Goal: Information Seeking & Learning: Learn about a topic

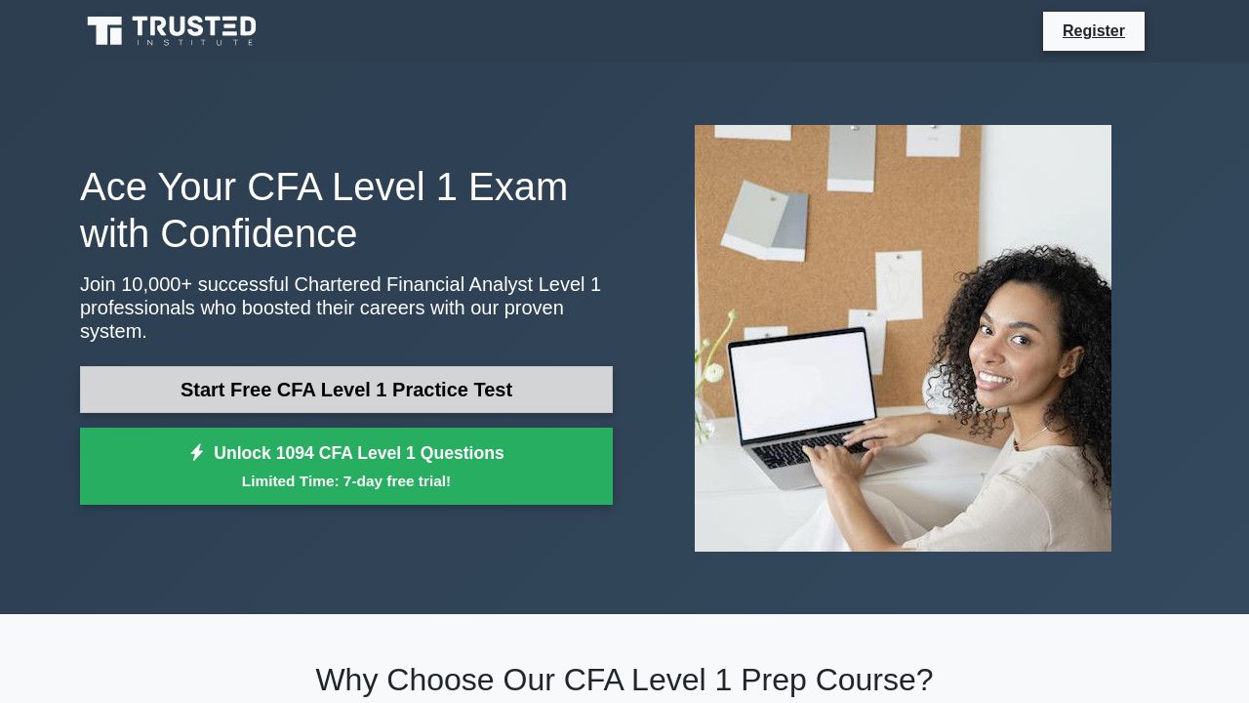
click at [466, 395] on link "Start Free CFA Level 1 Practice Test" at bounding box center [346, 389] width 533 height 47
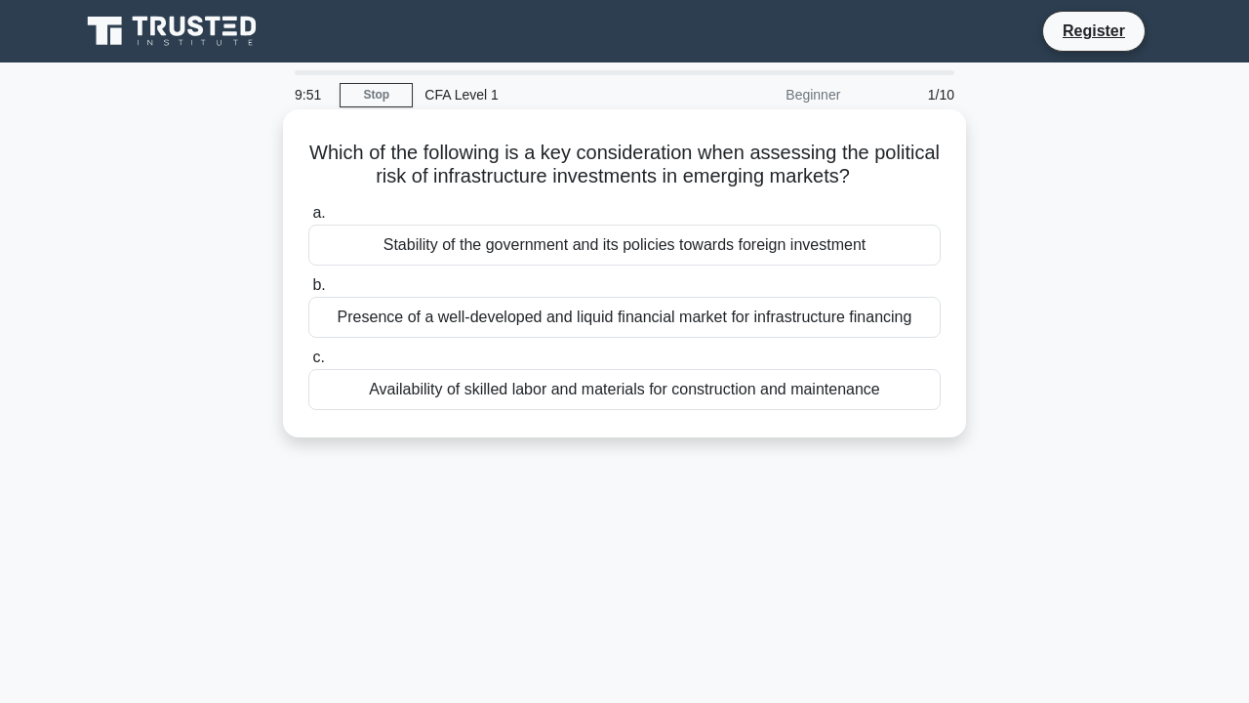
click at [550, 249] on div "Stability of the government and its policies towards foreign investment" at bounding box center [624, 244] width 632 height 41
click at [308, 220] on input "a. Stability of the government and its policies towards foreign investment" at bounding box center [308, 213] width 0 height 13
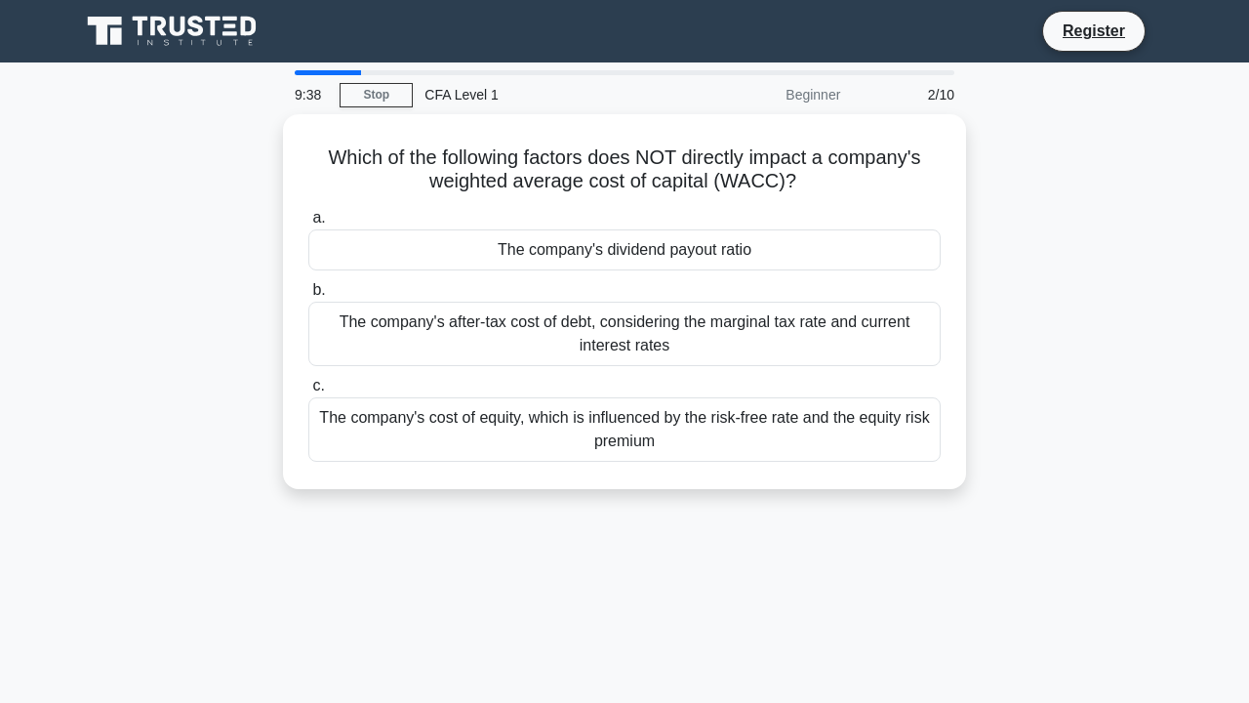
click at [550, 249] on div "The company's dividend payout ratio" at bounding box center [624, 249] width 632 height 41
click at [308, 224] on input "a. The company's dividend payout ratio" at bounding box center [308, 218] width 0 height 13
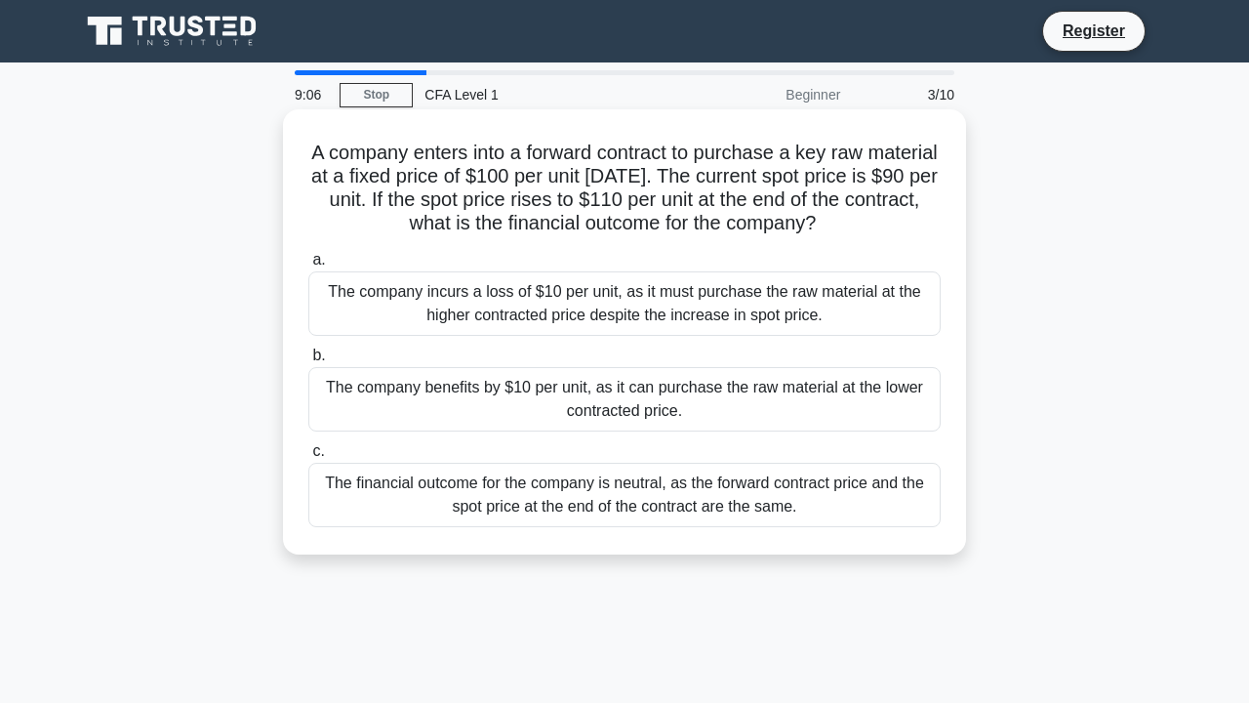
click at [467, 313] on div "The company incurs a loss of $10 per unit, as it must purchase the raw material…" at bounding box center [624, 303] width 632 height 64
click at [308, 266] on input "a. The company incurs a loss of $10 per unit, as it must purchase the raw mater…" at bounding box center [308, 260] width 0 height 13
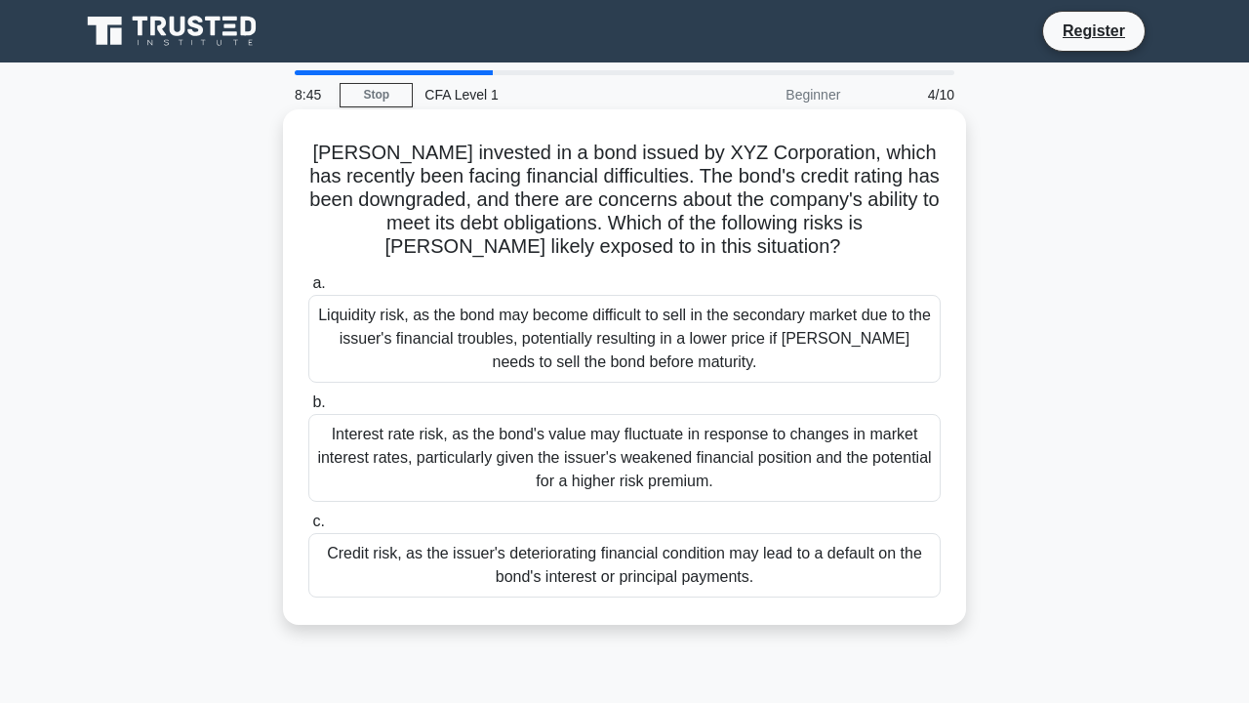
click at [506, 599] on div "a. Liquidity risk, as the bond may become difficult to sell in the secondary ma…" at bounding box center [625, 434] width 656 height 334
click at [508, 553] on div "Credit risk, as the issuer's deteriorating financial condition may lead to a de…" at bounding box center [624, 565] width 632 height 64
click at [308, 528] on input "c. Credit risk, as the issuer's deteriorating financial condition may lead to a…" at bounding box center [308, 521] width 0 height 13
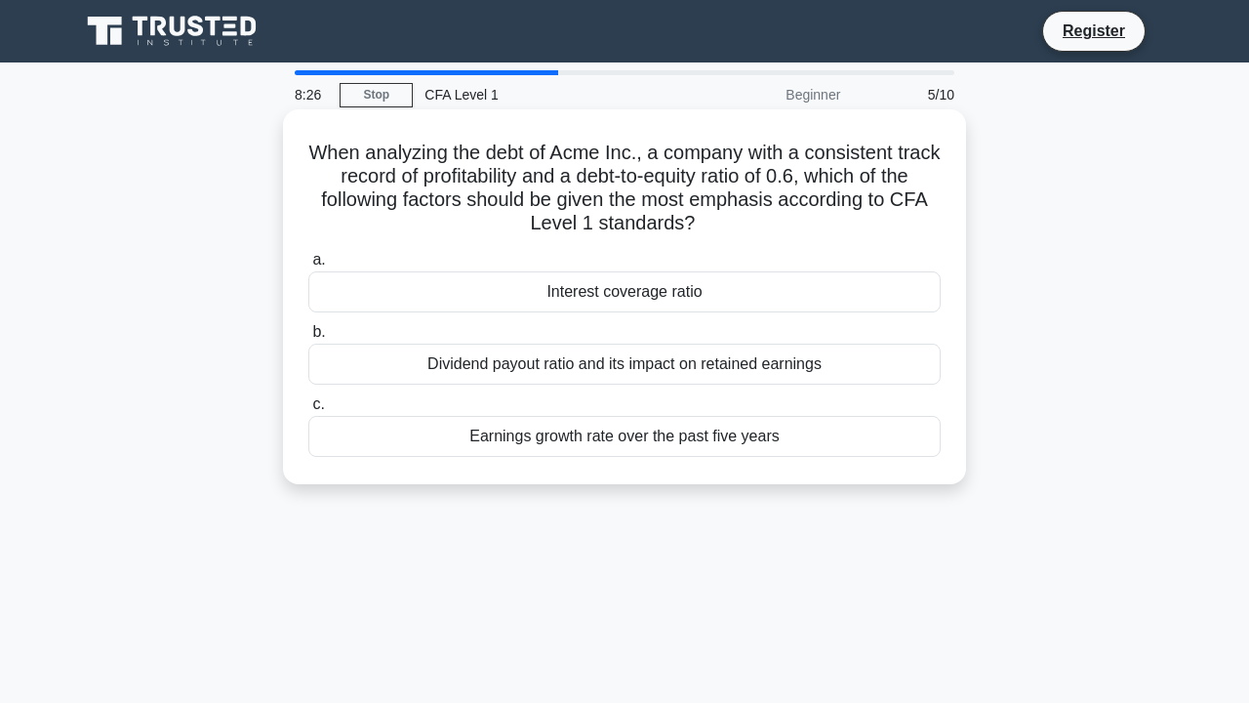
click at [534, 362] on div "Dividend payout ratio and its impact on retained earnings" at bounding box center [624, 363] width 632 height 41
click at [308, 339] on input "b. Dividend payout ratio and its impact on retained earnings" at bounding box center [308, 332] width 0 height 13
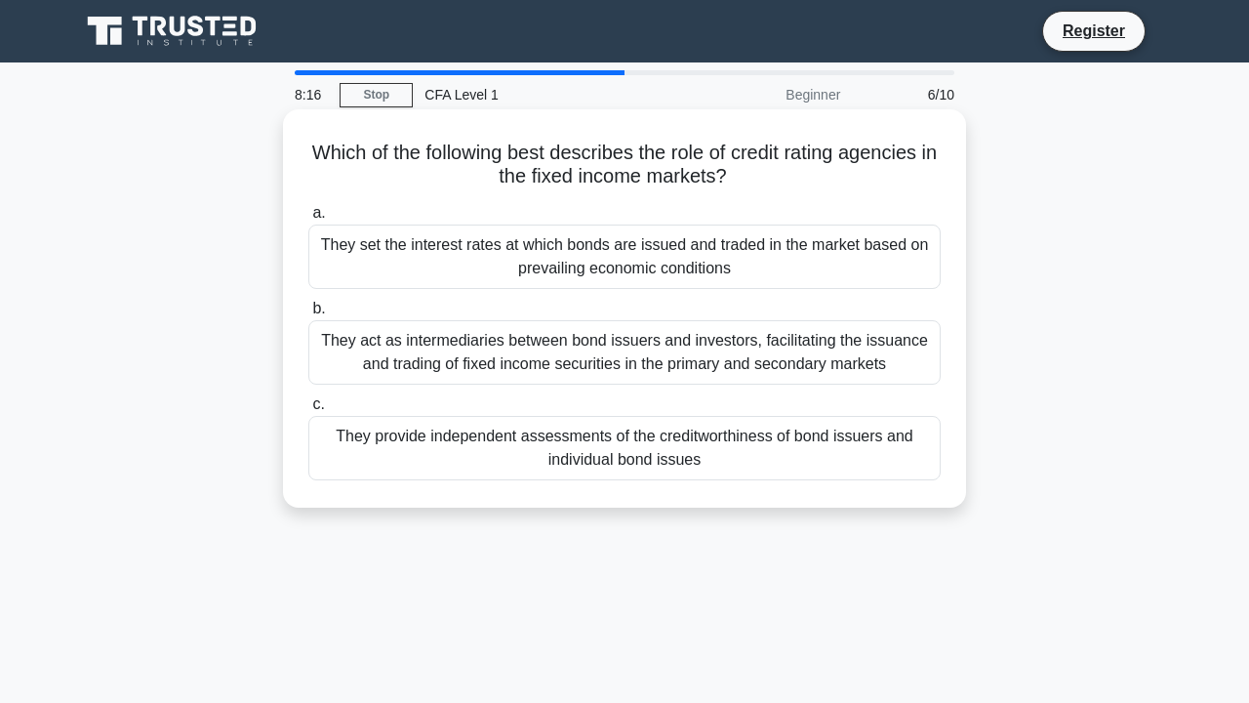
click at [569, 466] on div "They provide independent assessments of the creditworthiness of bond issuers an…" at bounding box center [624, 448] width 632 height 64
click at [308, 411] on input "c. They provide independent assessments of the creditworthiness of bond issuers…" at bounding box center [308, 404] width 0 height 13
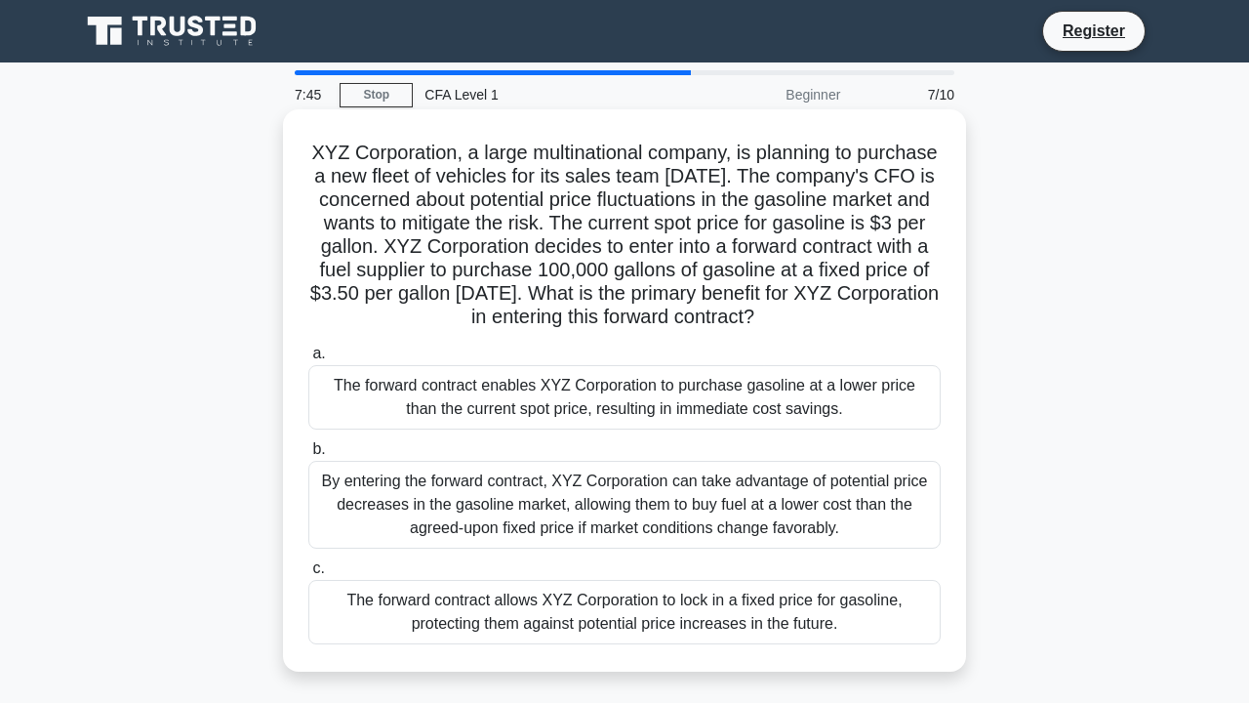
click at [568, 626] on div "The forward contract allows XYZ Corporation to lock in a fixed price for gasoli…" at bounding box center [624, 612] width 632 height 64
click at [308, 575] on input "c. The forward contract allows XYZ Corporation to lock in a fixed price for gas…" at bounding box center [308, 568] width 0 height 13
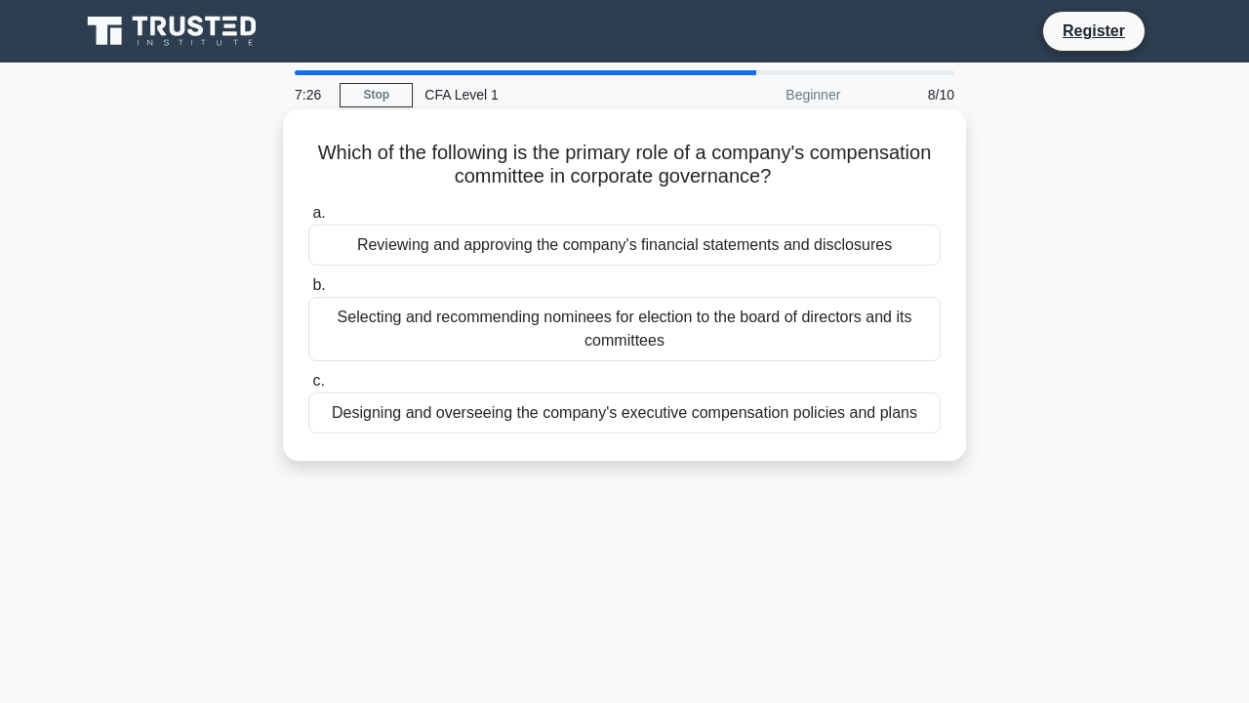
click at [646, 420] on div "Designing and overseeing the company's executive compensation policies and plans" at bounding box center [624, 412] width 632 height 41
click at [308, 387] on input "c. Designing and overseeing the company's executive compensation policies and p…" at bounding box center [308, 381] width 0 height 13
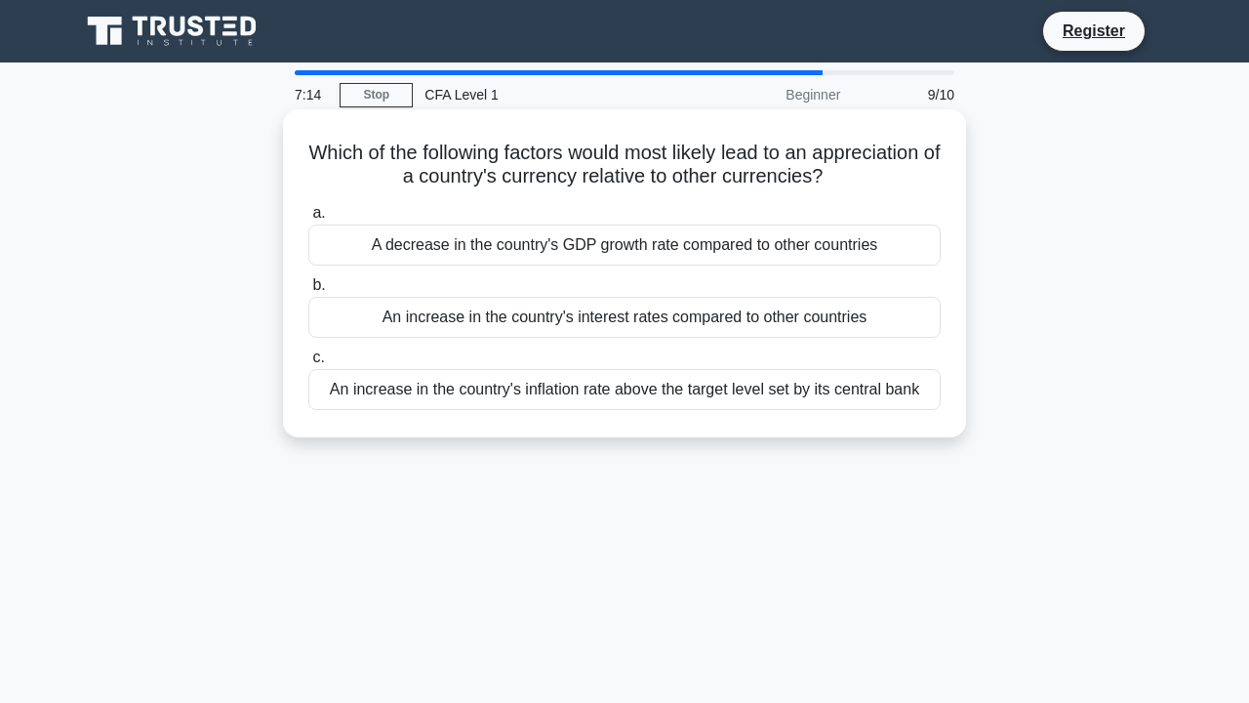
click at [693, 332] on div "An increase in the country's interest rates compared to other countries" at bounding box center [624, 317] width 632 height 41
click at [308, 292] on input "b. An increase in the country's interest rates compared to other countries" at bounding box center [308, 285] width 0 height 13
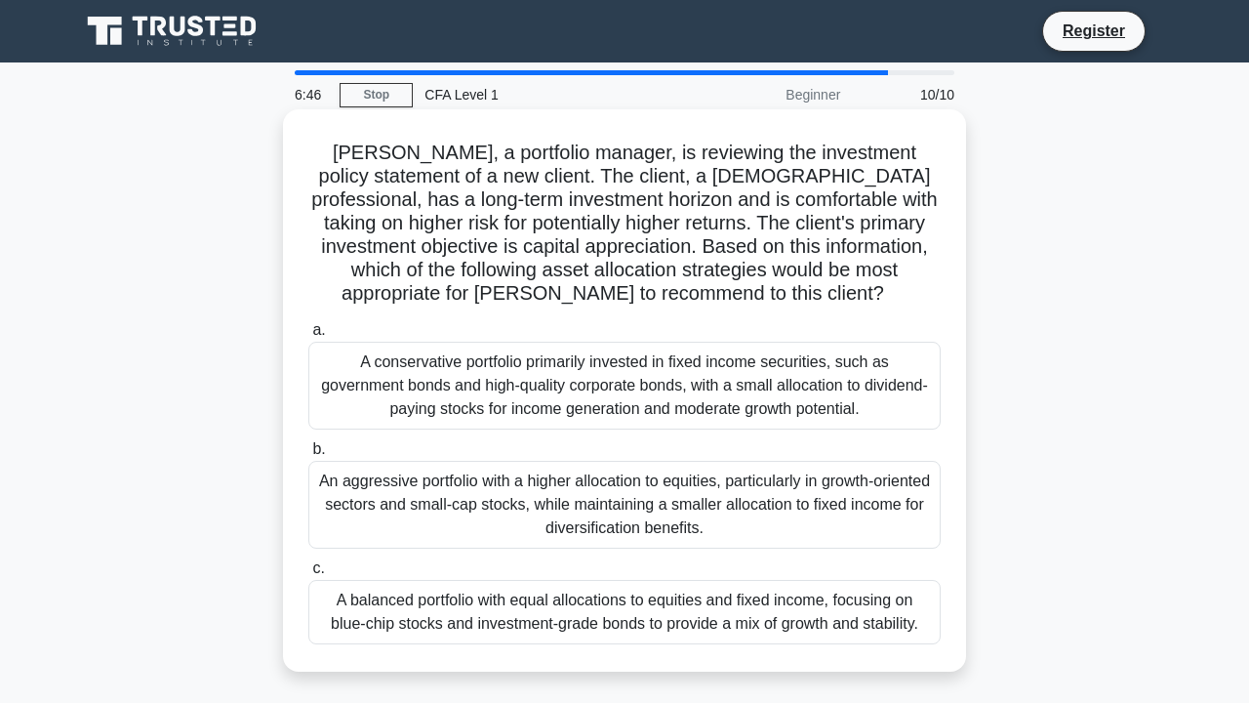
click at [714, 519] on div "An aggressive portfolio with a higher allocation to equities, particularly in g…" at bounding box center [624, 505] width 632 height 88
click at [308, 456] on input "b. An aggressive portfolio with a higher allocation to equities, particularly i…" at bounding box center [308, 449] width 0 height 13
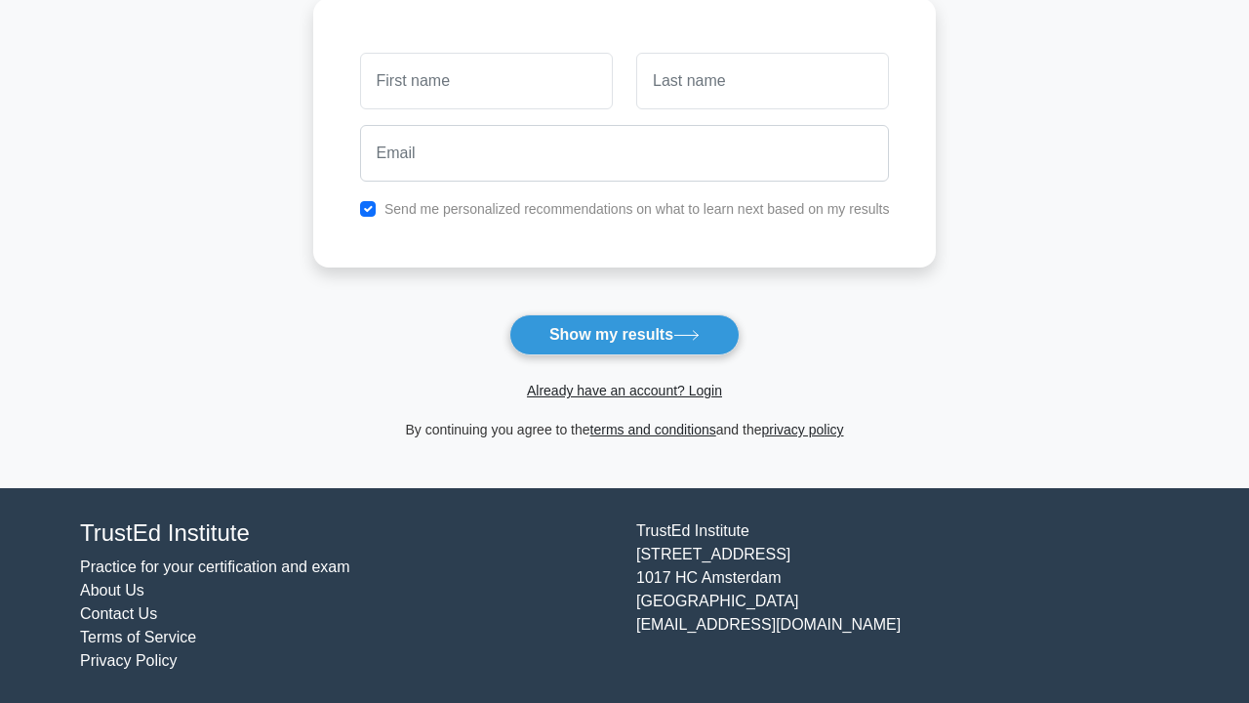
scroll to position [276, 0]
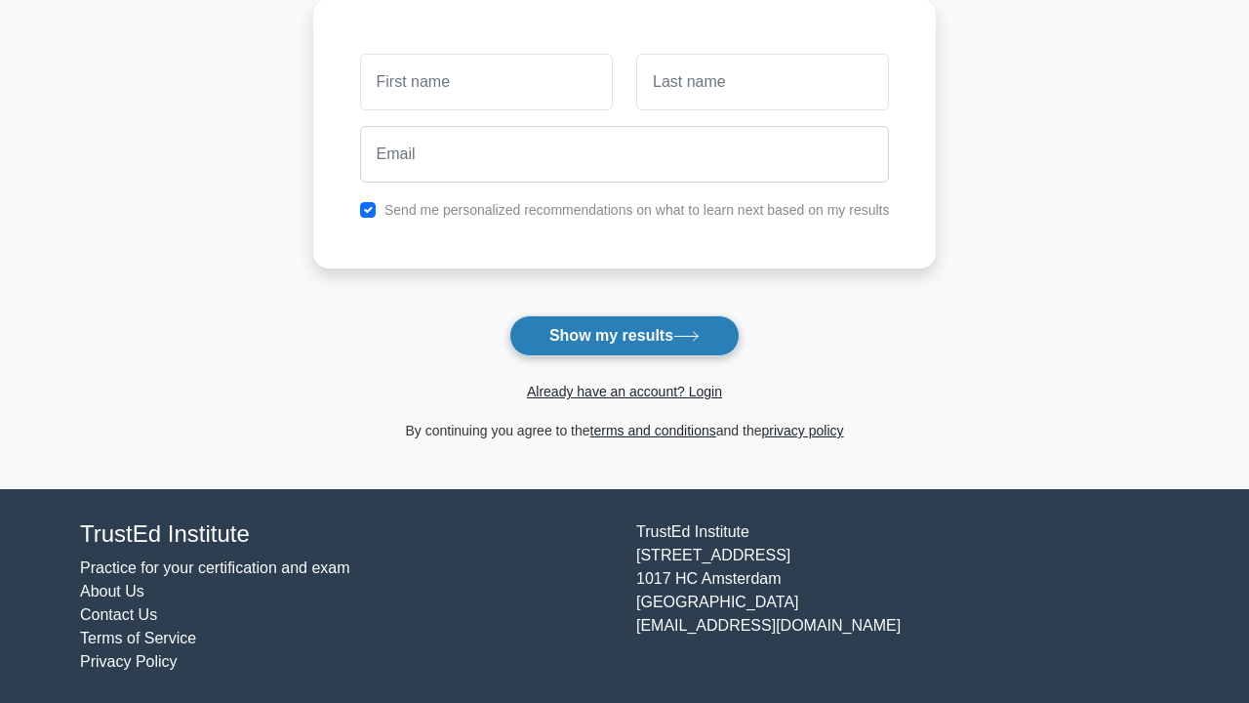
click at [671, 339] on button "Show my results" at bounding box center [624, 335] width 230 height 41
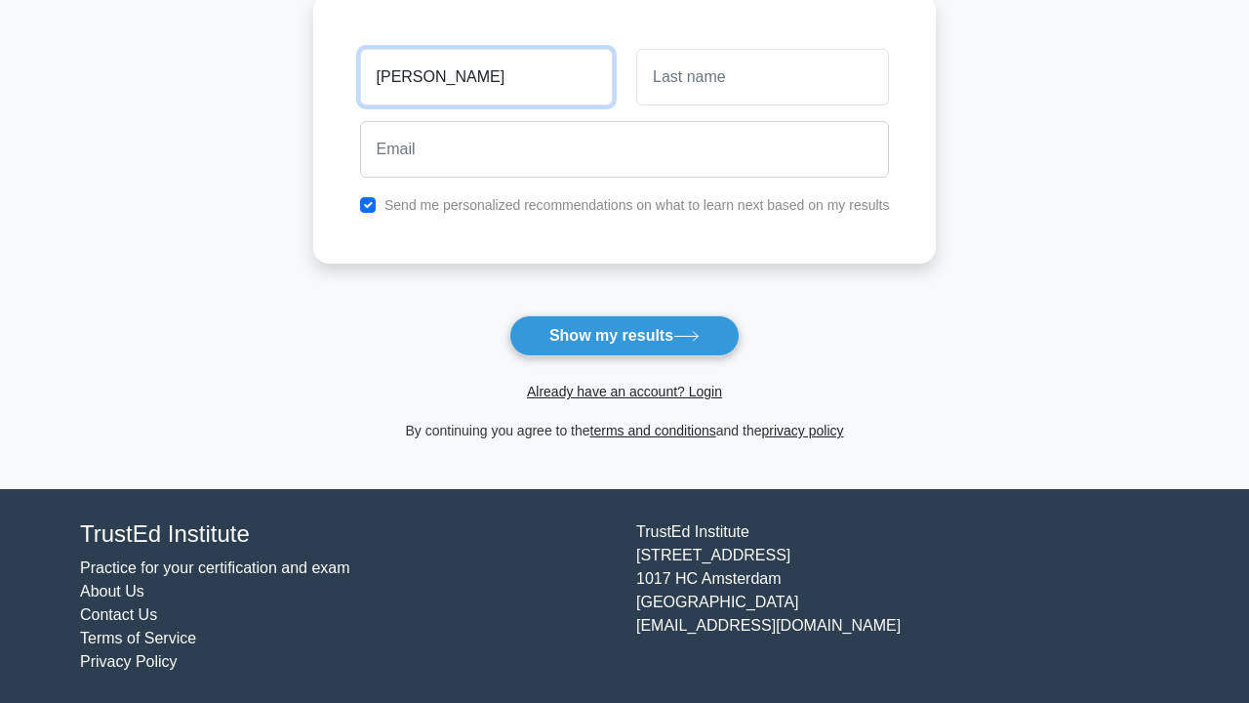
type input "vansh"
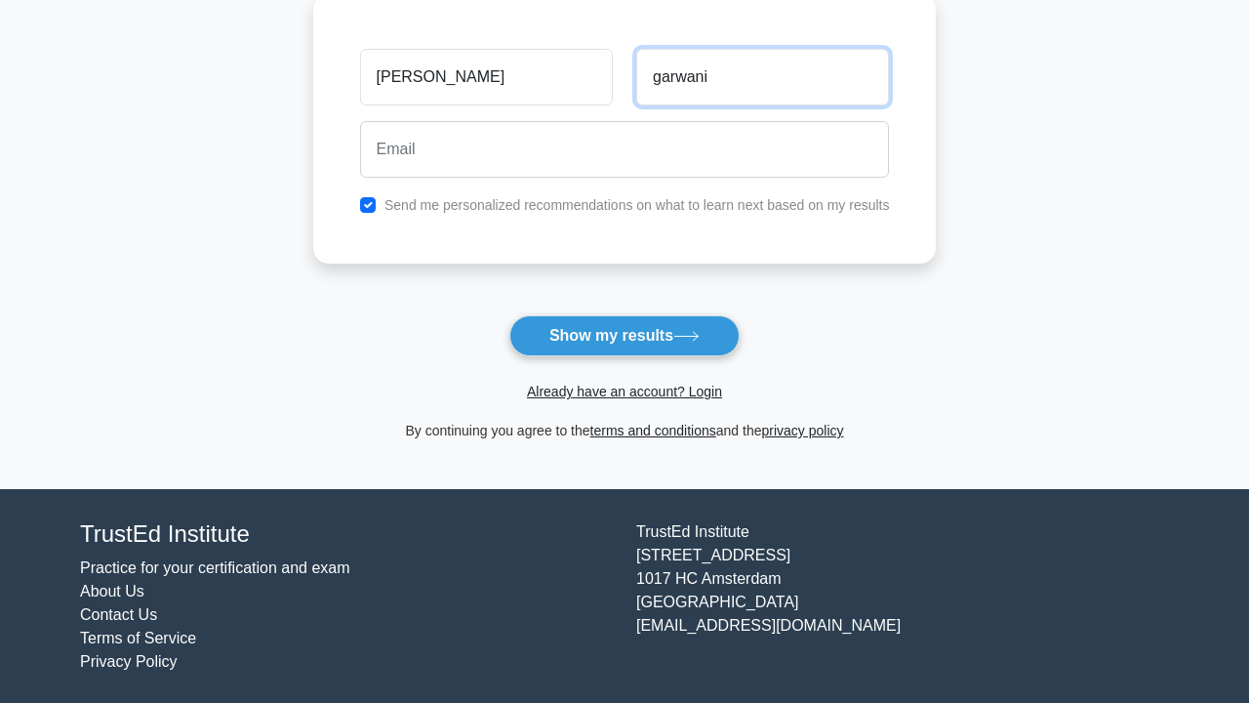
click at [658, 82] on input "garwani" at bounding box center [762, 77] width 253 height 57
type input "harwani"
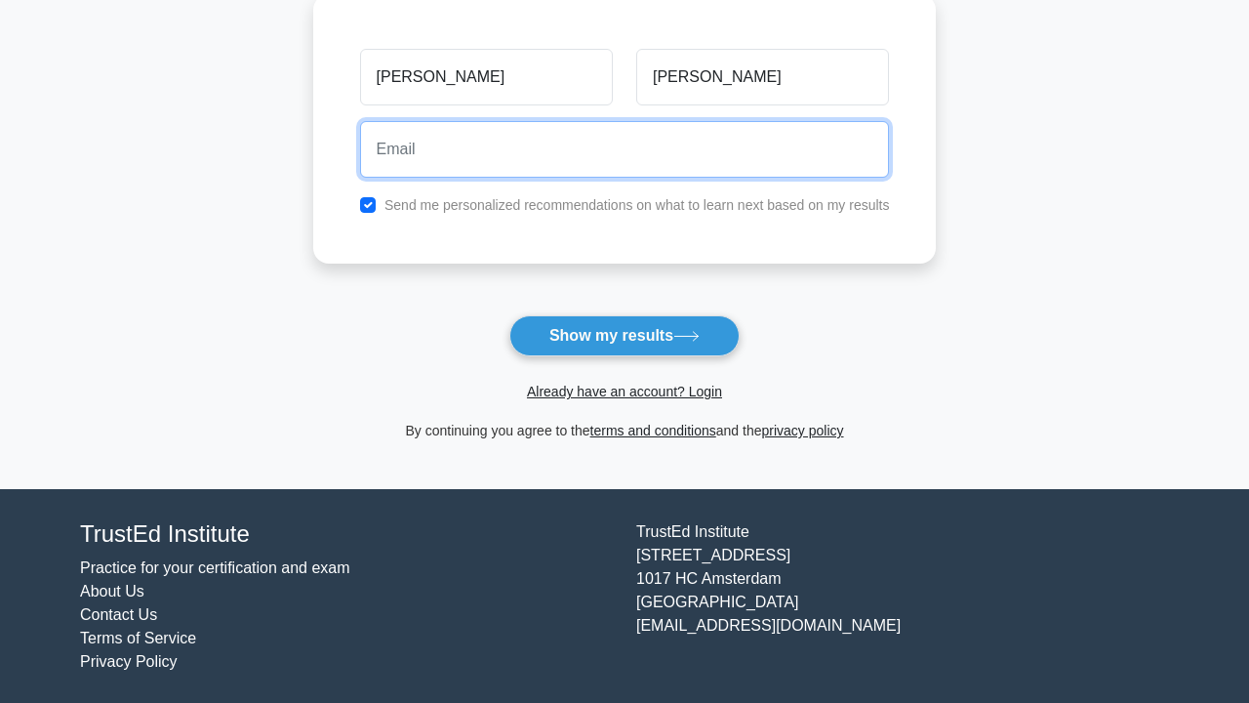
click at [618, 166] on input "email" at bounding box center [625, 149] width 530 height 57
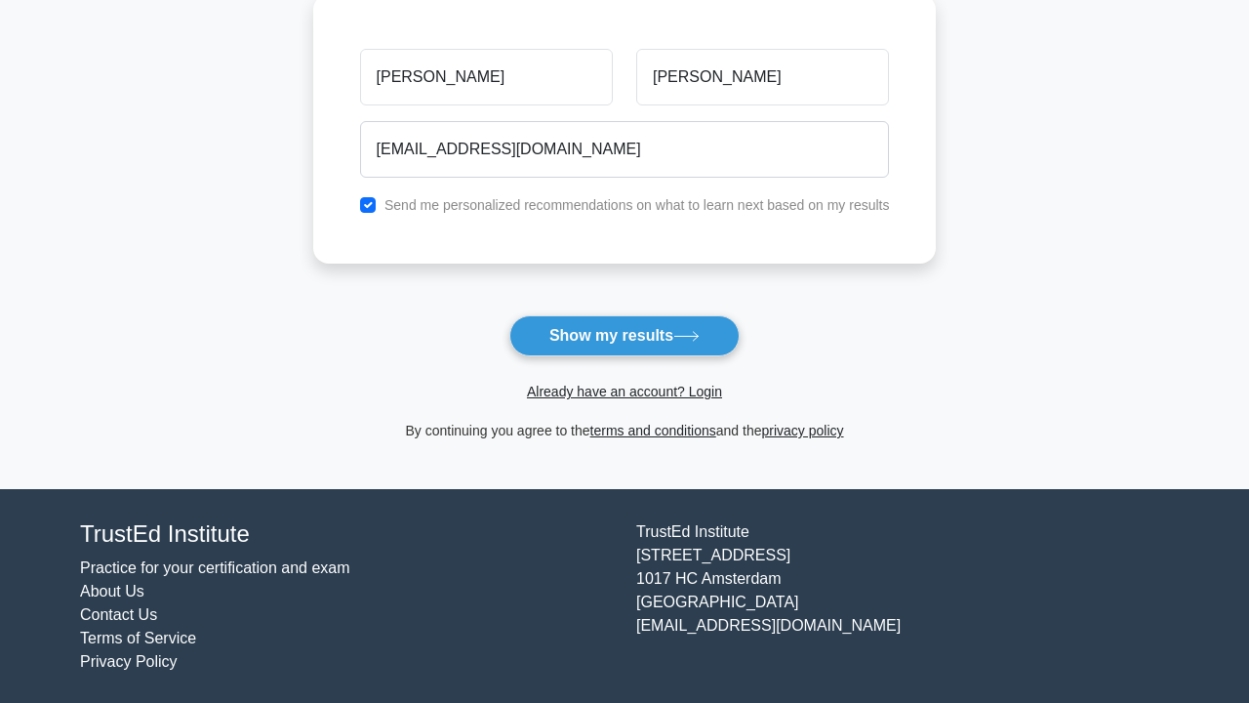
click at [431, 153] on input "vanshhaarwanijaipur@gmail.com" at bounding box center [625, 149] width 530 height 57
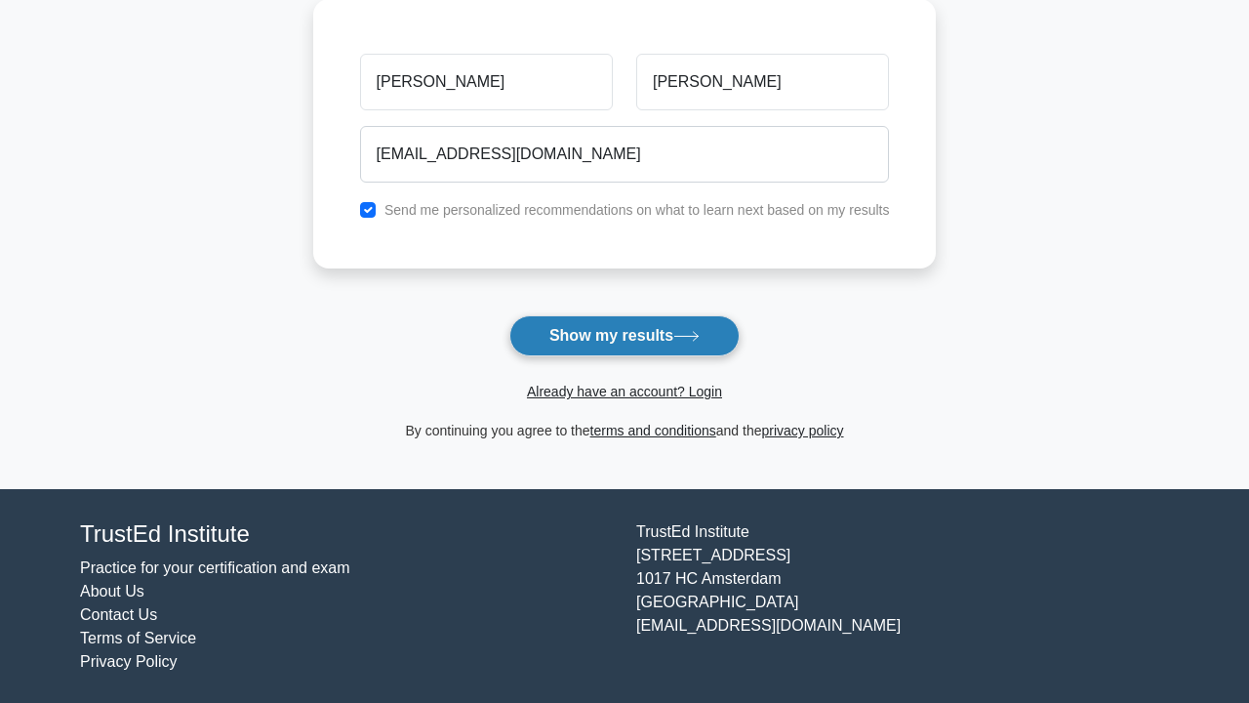
type input "vanshharwanijaipur@gmail.com"
click at [518, 335] on button "Show my results" at bounding box center [624, 335] width 230 height 41
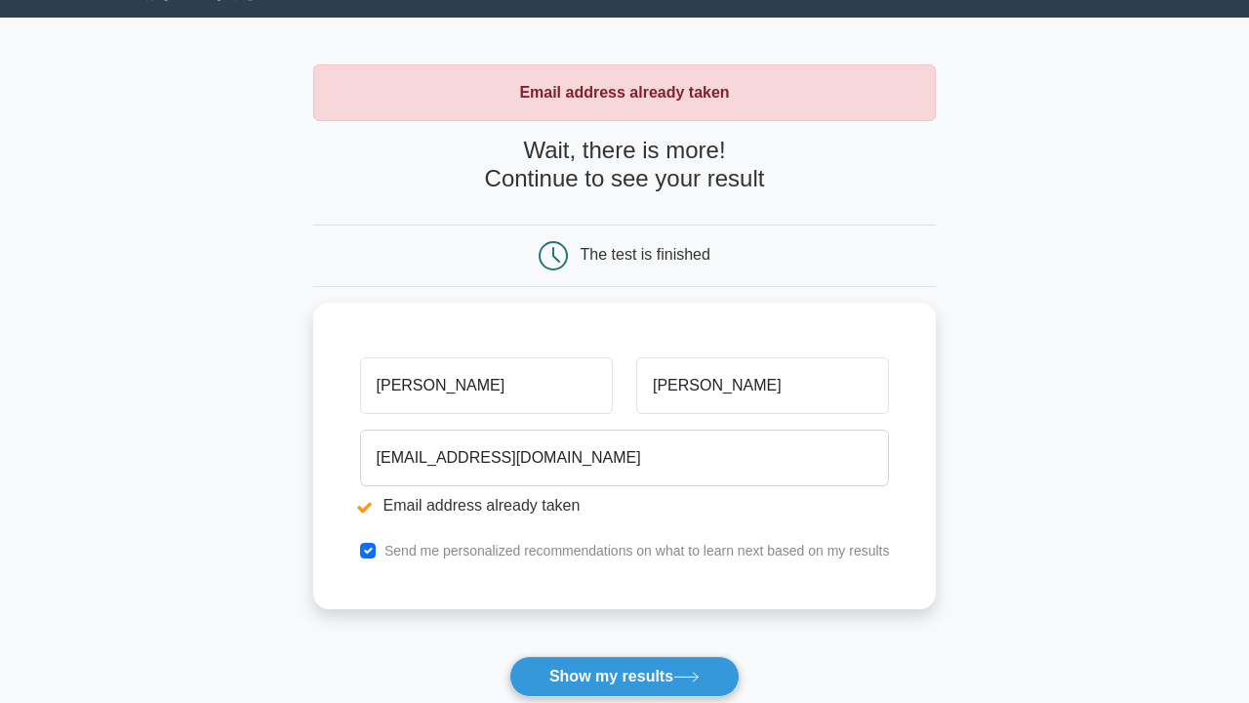
scroll to position [87, 0]
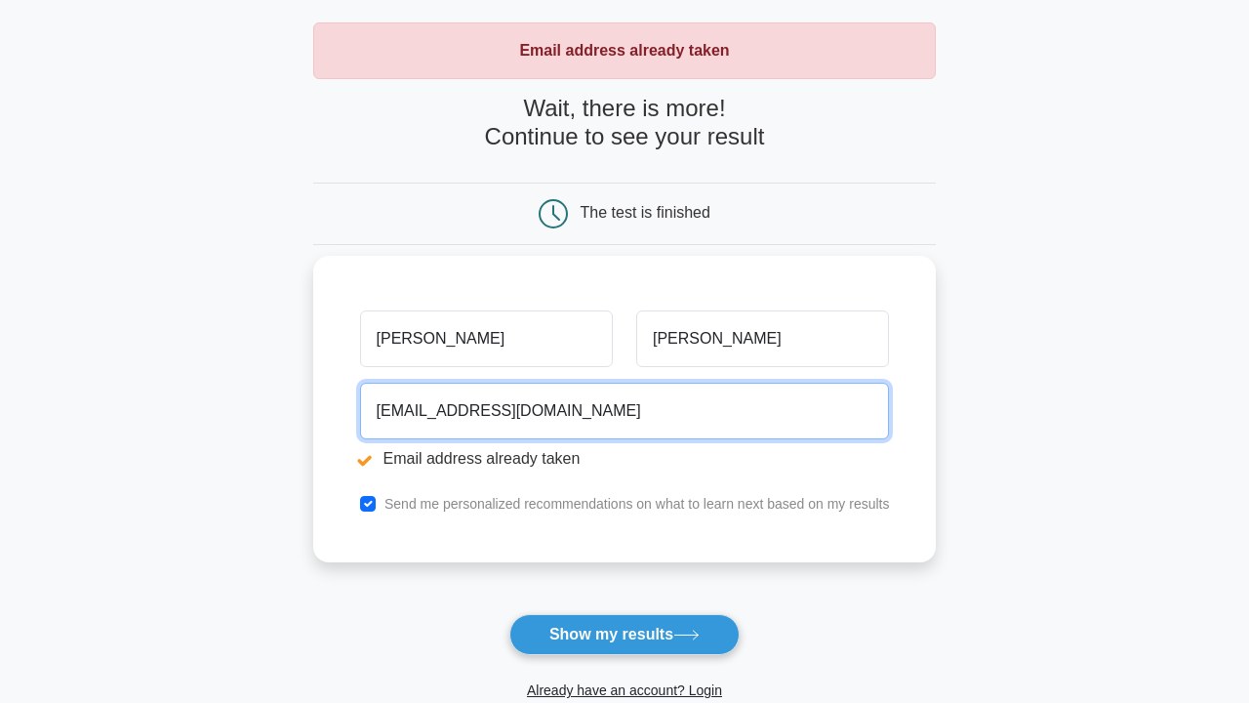
click at [610, 415] on input "vanshharwanijaipur@gmail.com" at bounding box center [625, 410] width 530 height 57
type input "vanshharwani45"
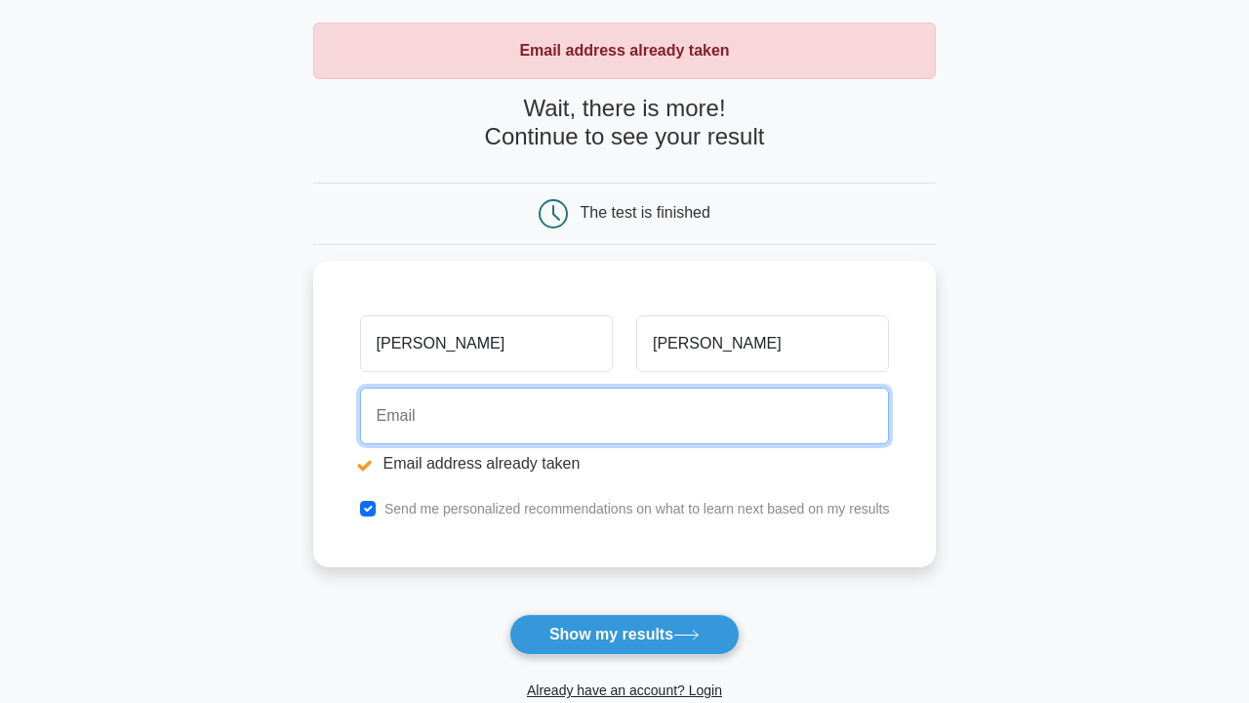
type input "Vanshharwani45@gmail.com"
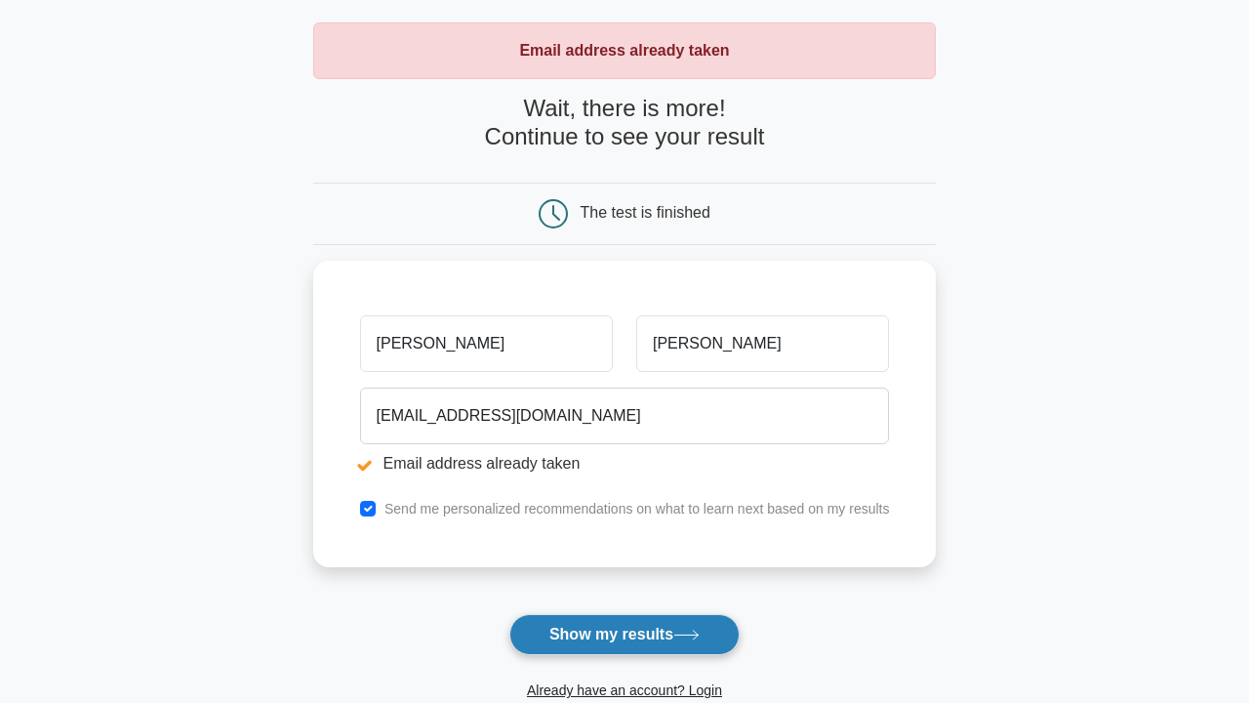
click at [609, 643] on button "Show my results" at bounding box center [624, 634] width 230 height 41
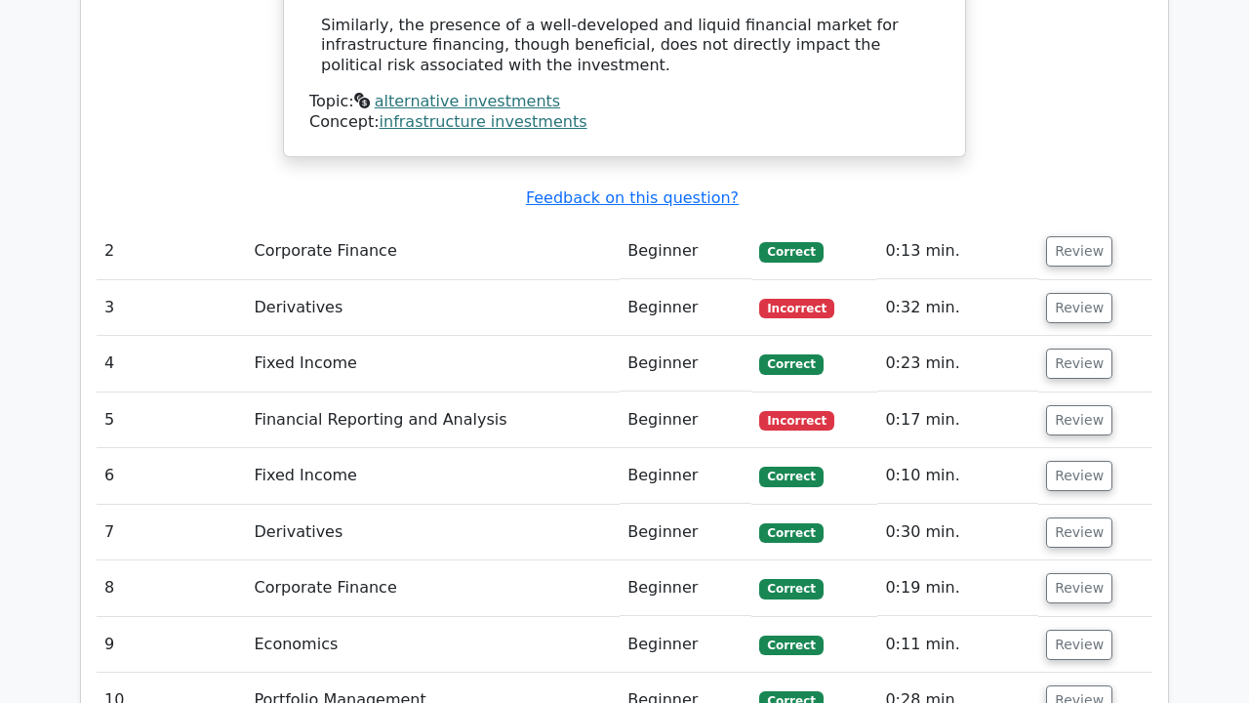
scroll to position [2442, 0]
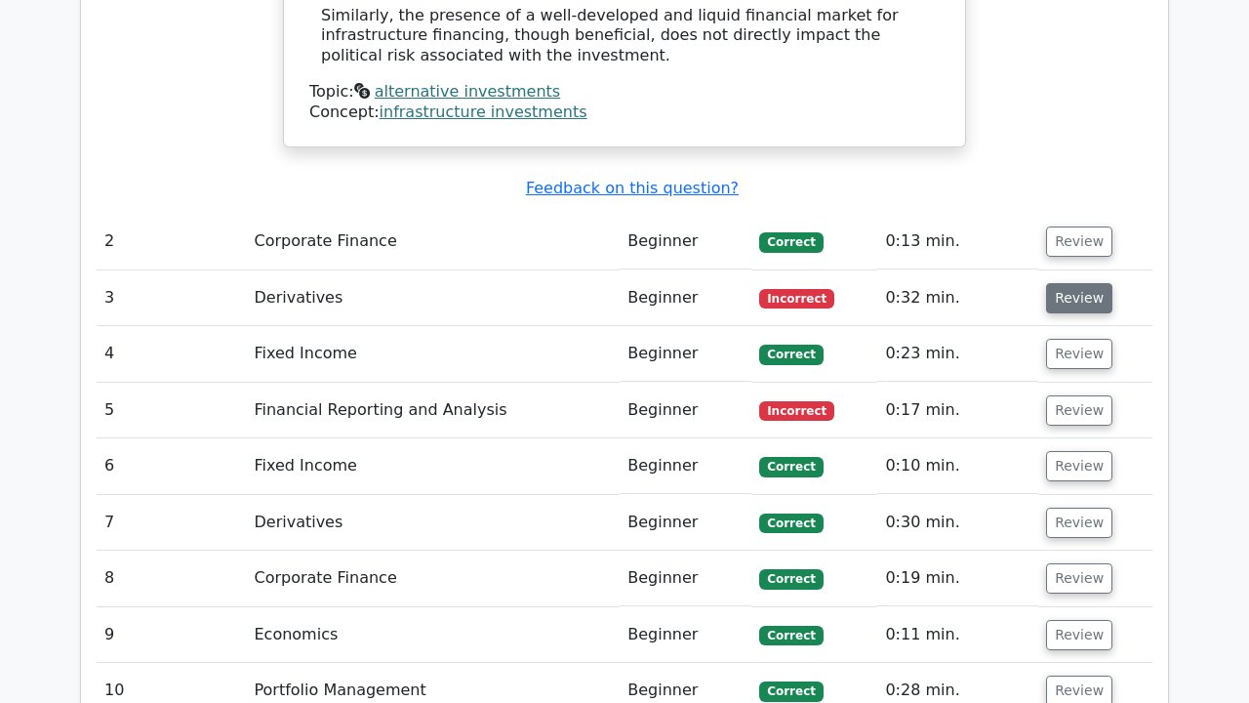
click at [1061, 283] on button "Review" at bounding box center [1079, 298] width 66 height 30
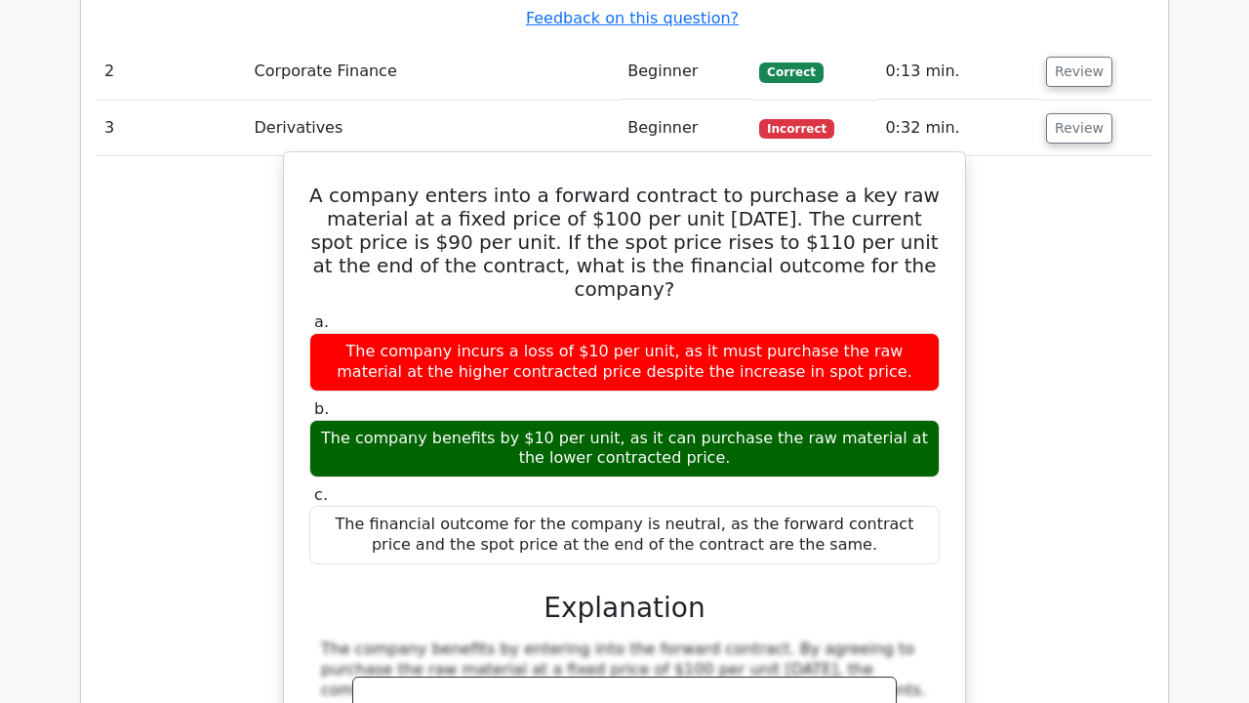
scroll to position [2966, 0]
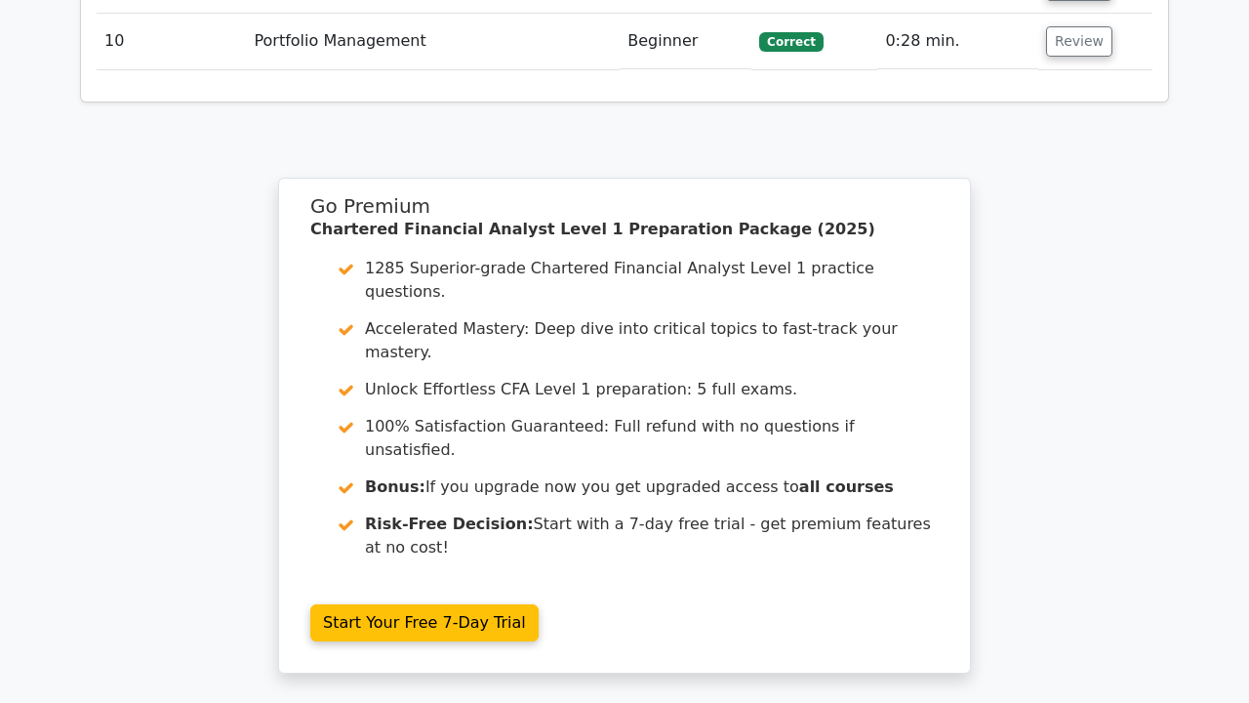
scroll to position [5006, 0]
